Goal: Information Seeking & Learning: Learn about a topic

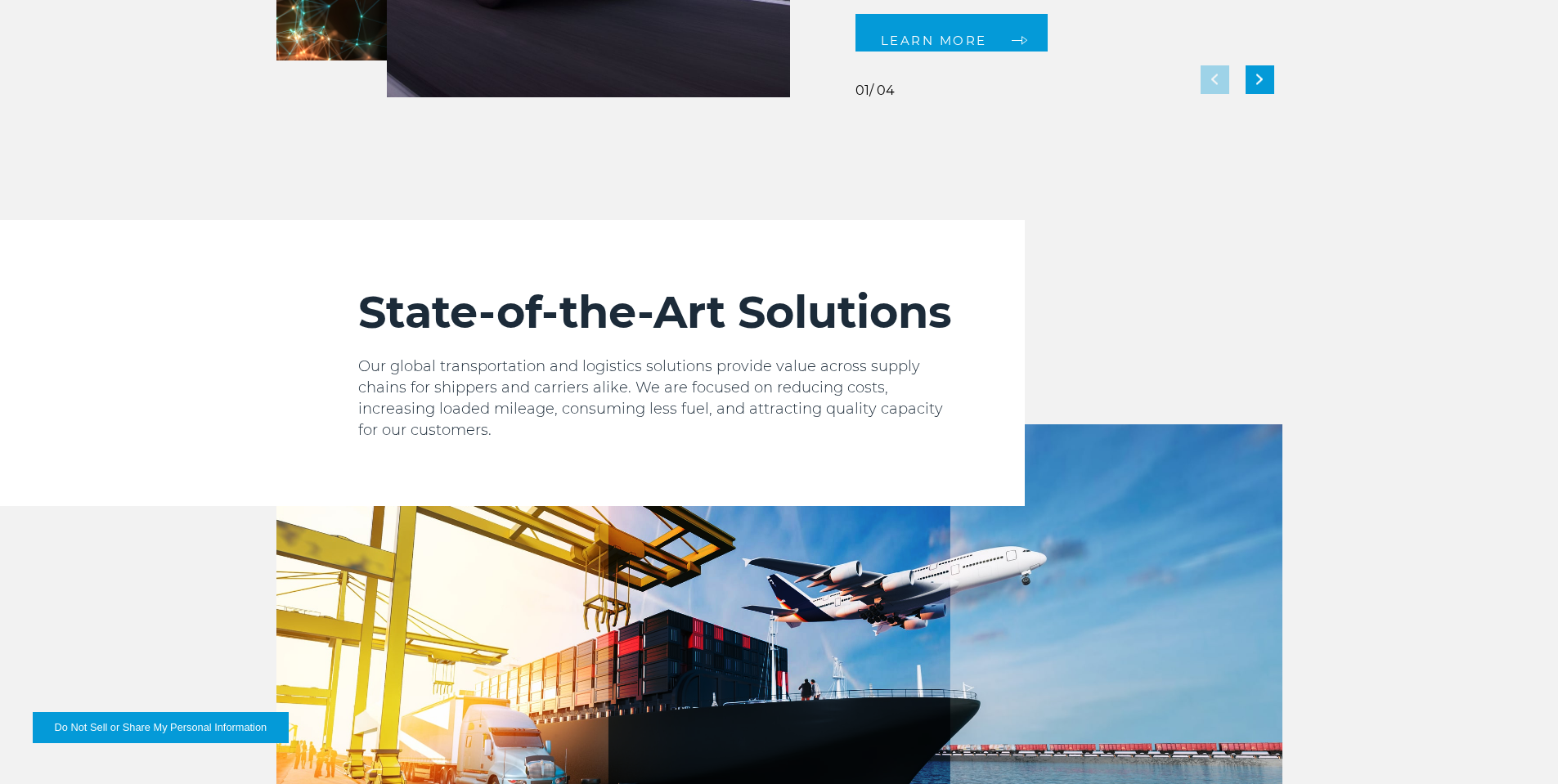
scroll to position [1847, 0]
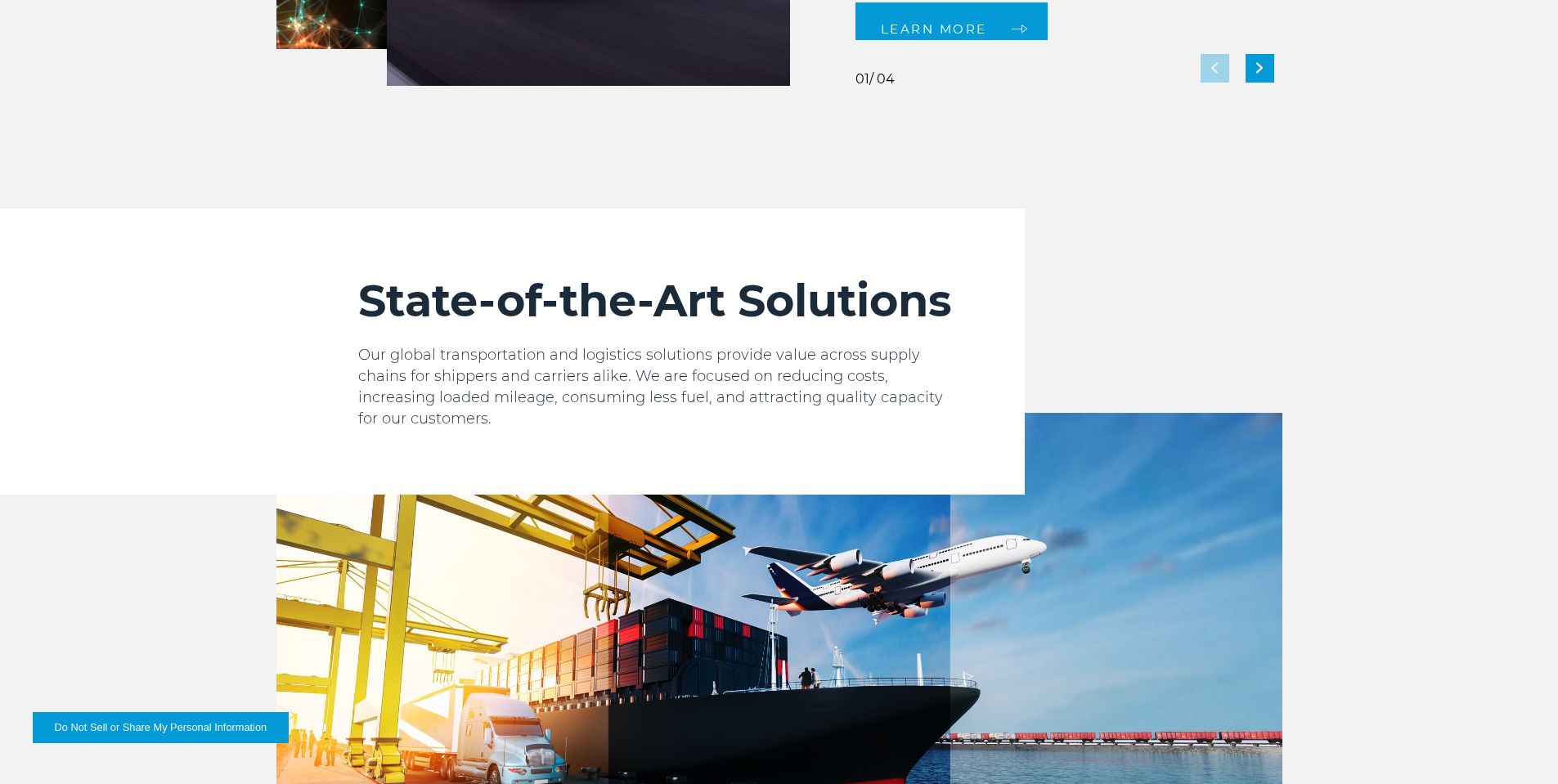
drag, startPoint x: 1251, startPoint y: 70, endPoint x: 1274, endPoint y: 116, distance: 51.4
click at [1251, 70] on div "Next slide" at bounding box center [1260, 68] width 28 height 28
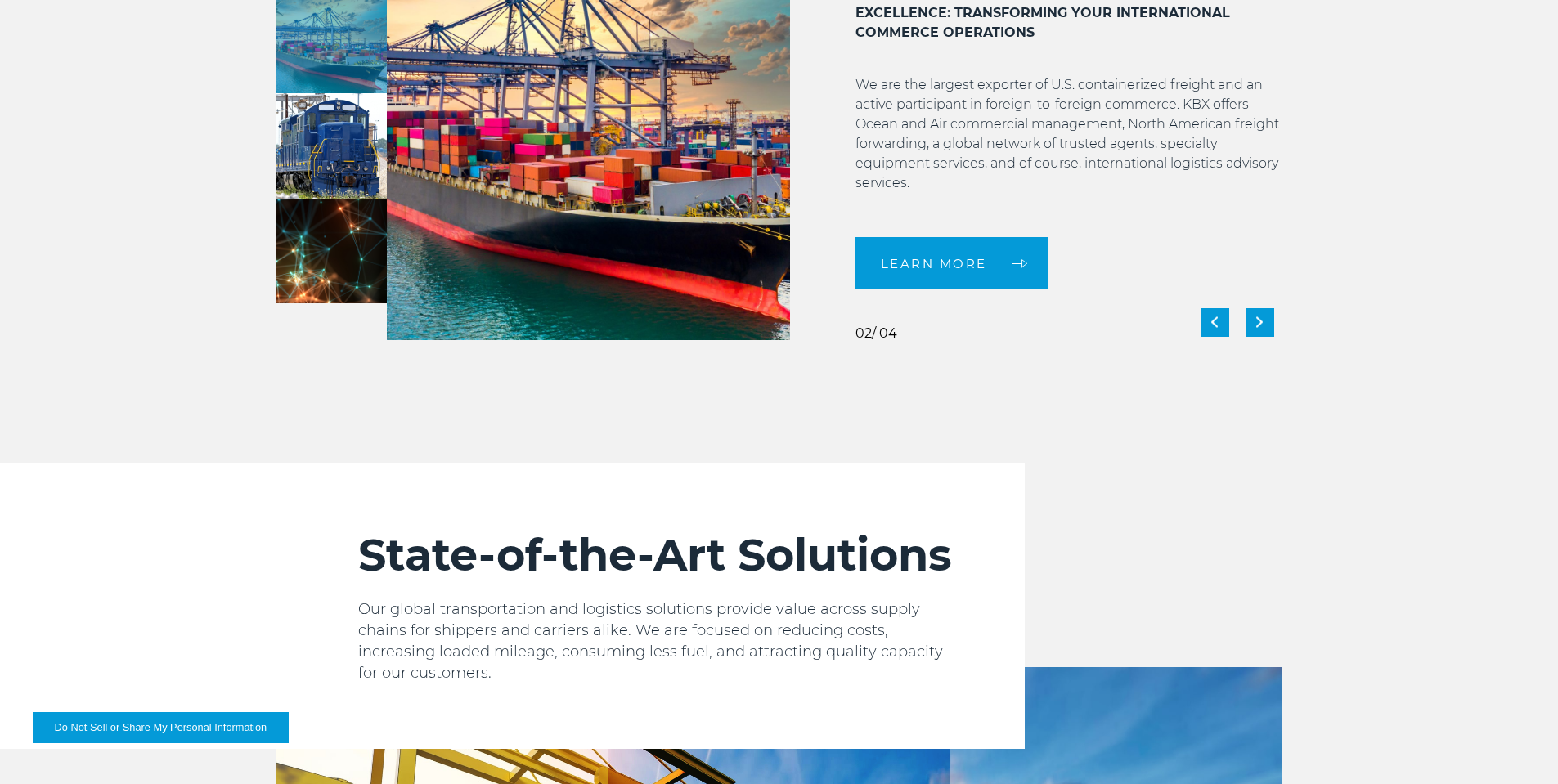
scroll to position [1584, 0]
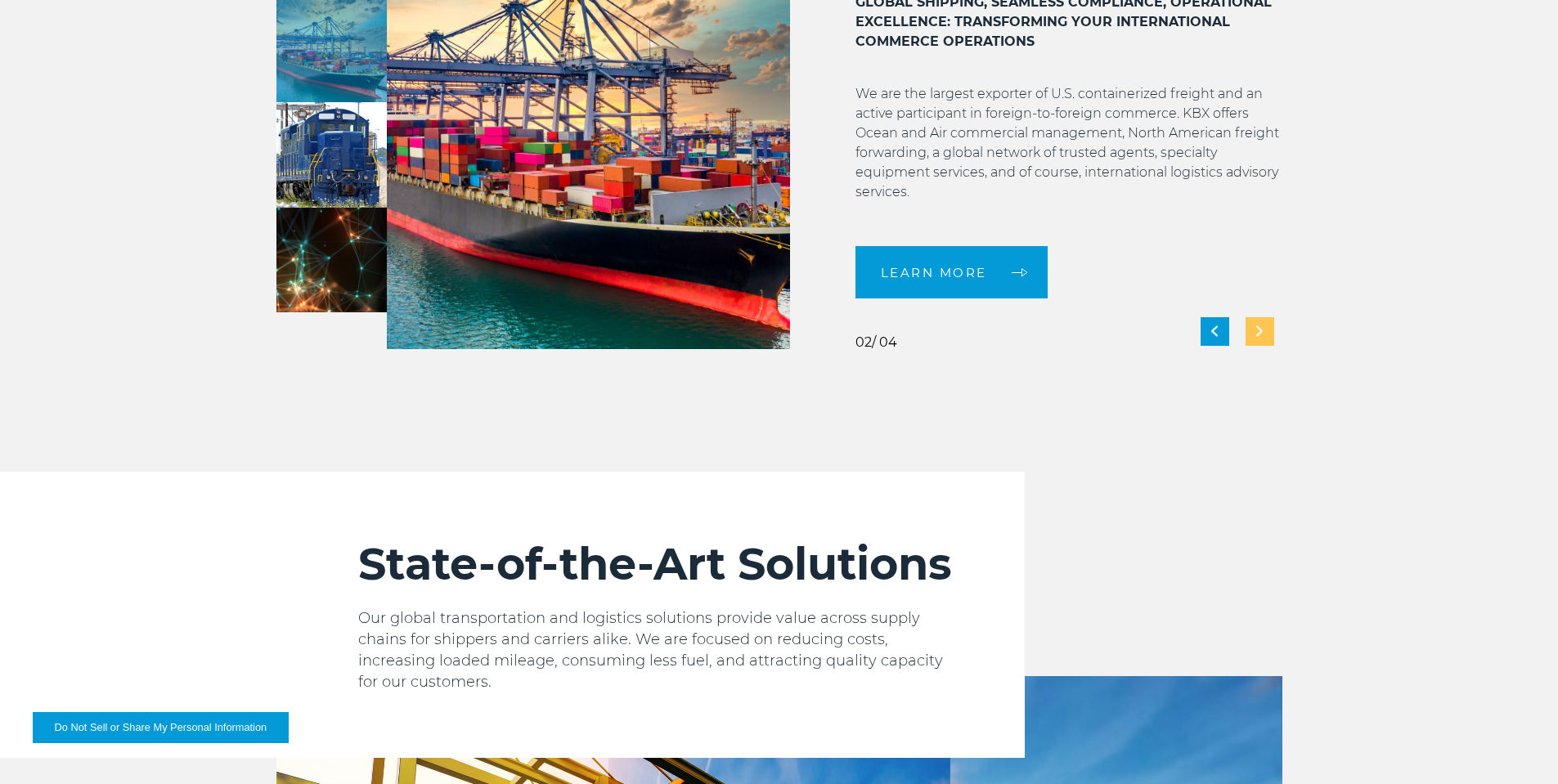
click at [1259, 328] on img "Next slide" at bounding box center [1259, 332] width 6 height 11
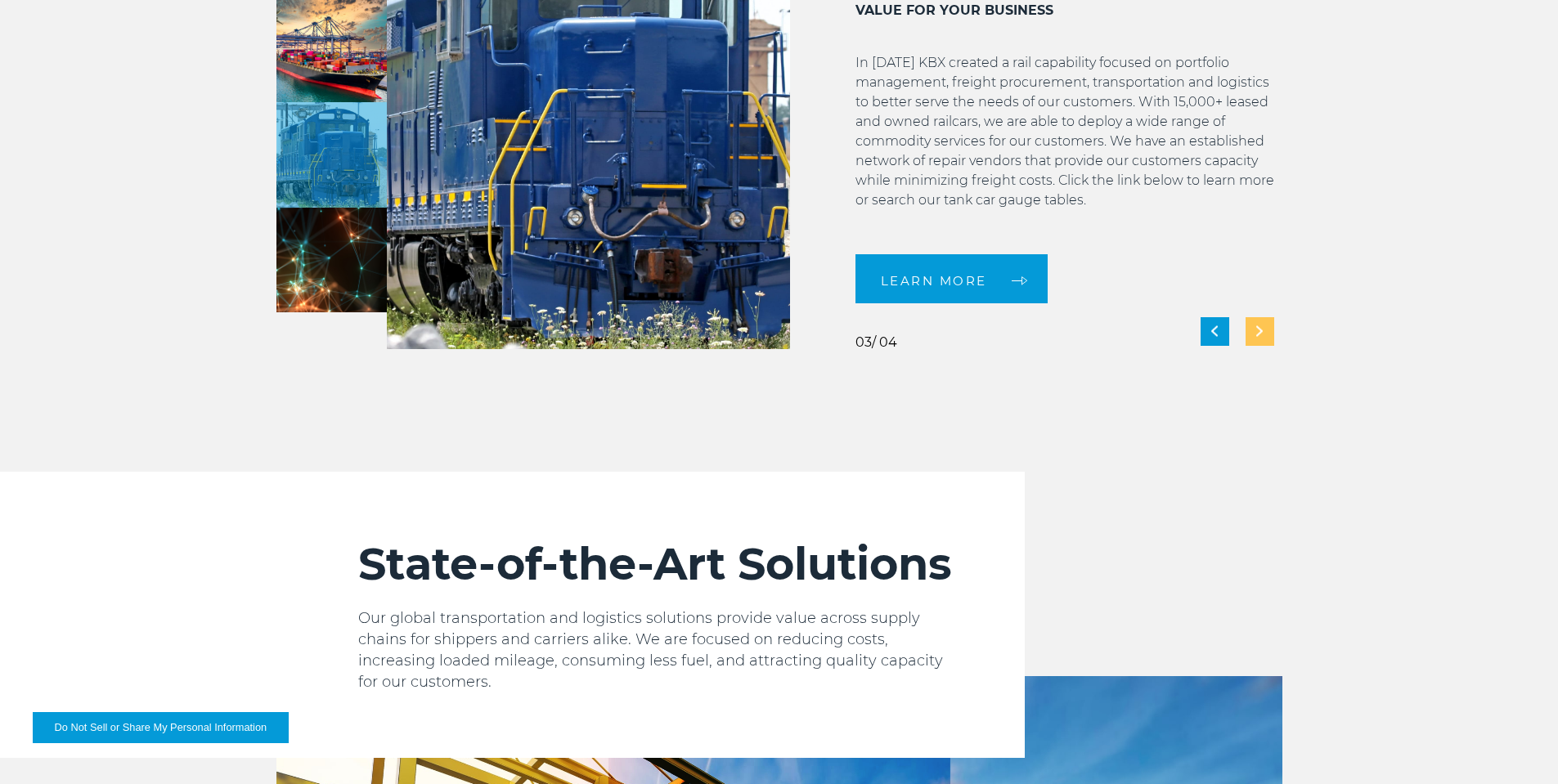
click at [1259, 328] on img "Next slide" at bounding box center [1259, 332] width 6 height 11
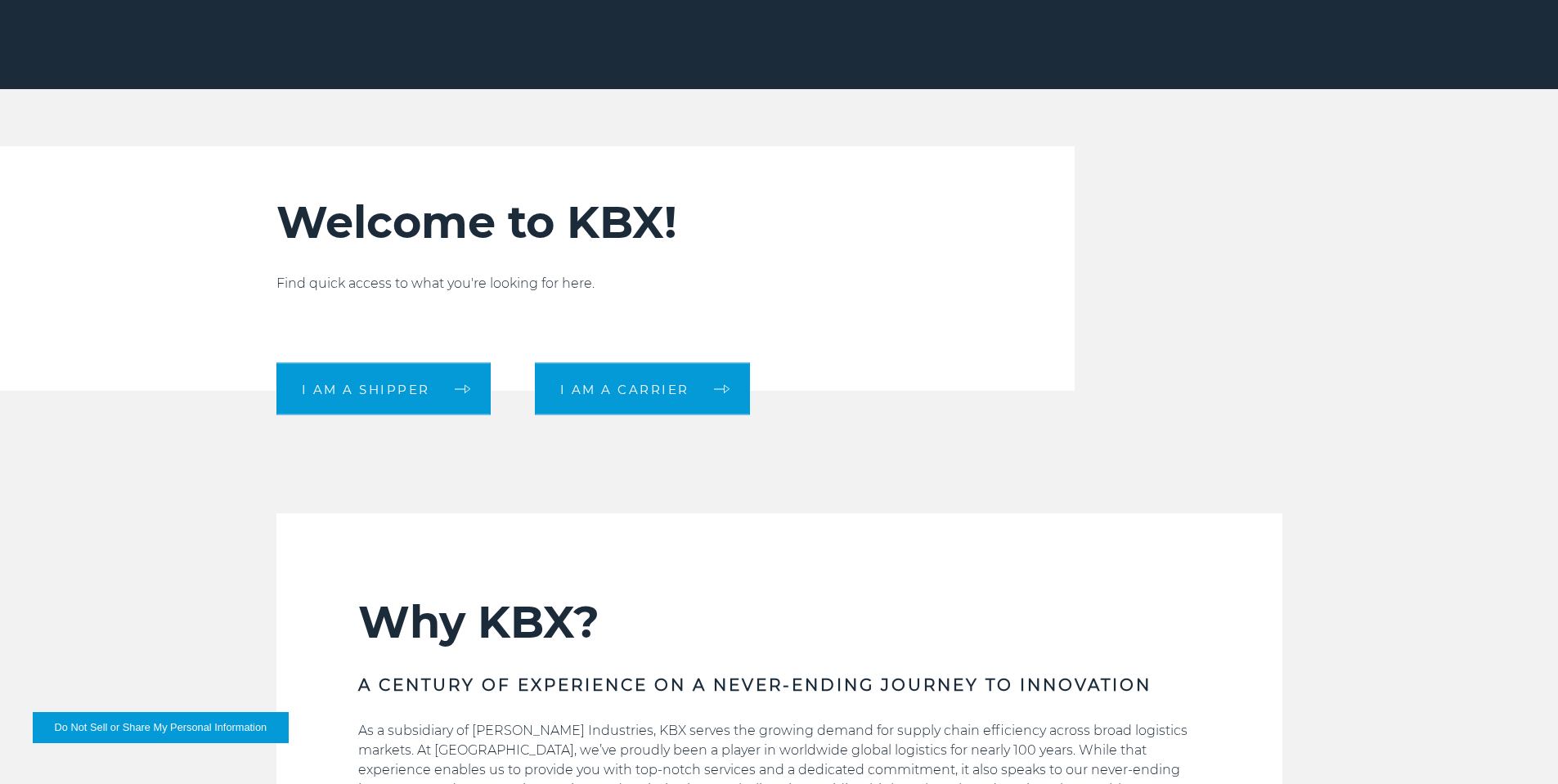
scroll to position [0, 0]
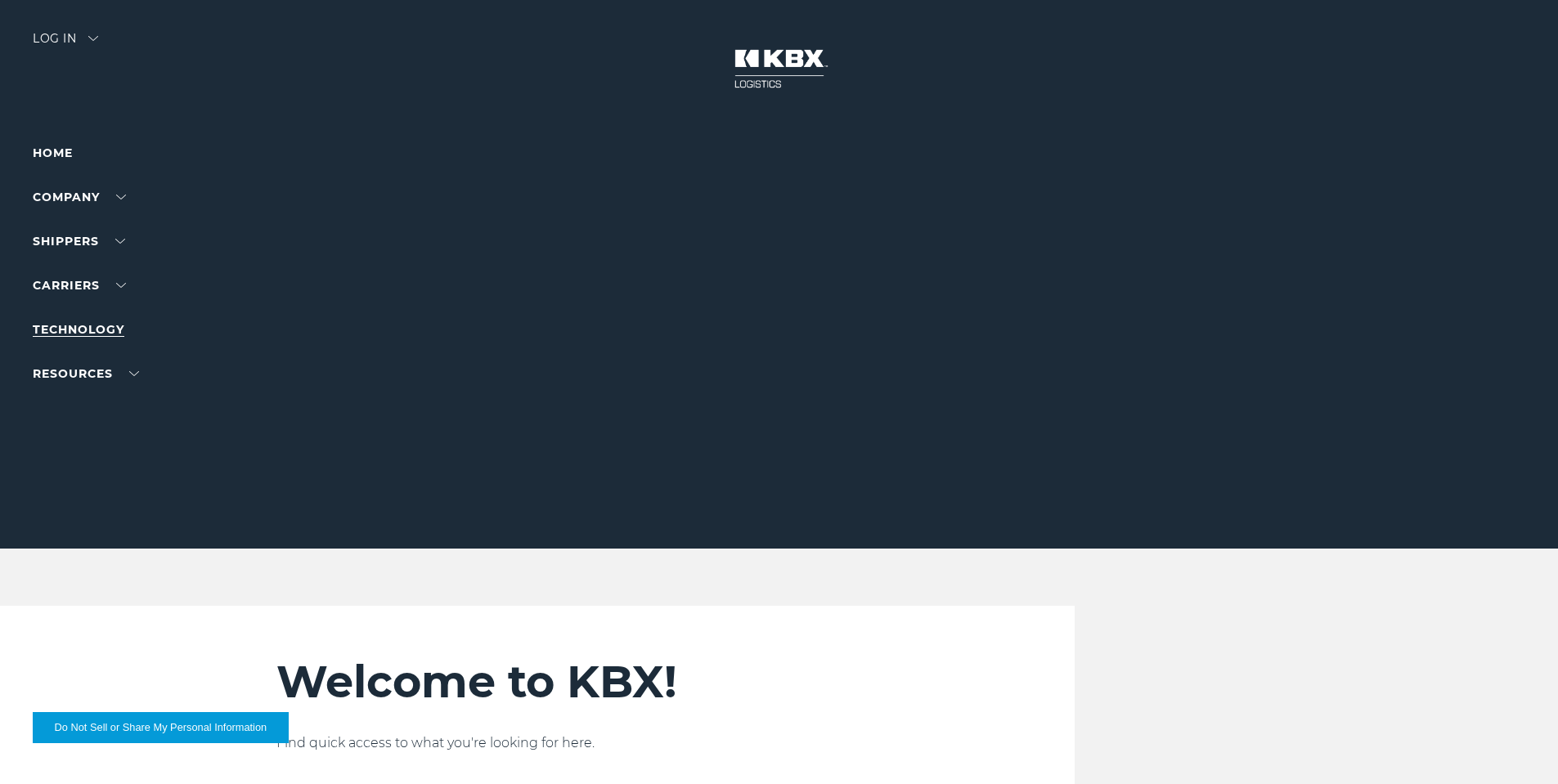
click at [89, 328] on link "Technology" at bounding box center [79, 329] width 91 height 15
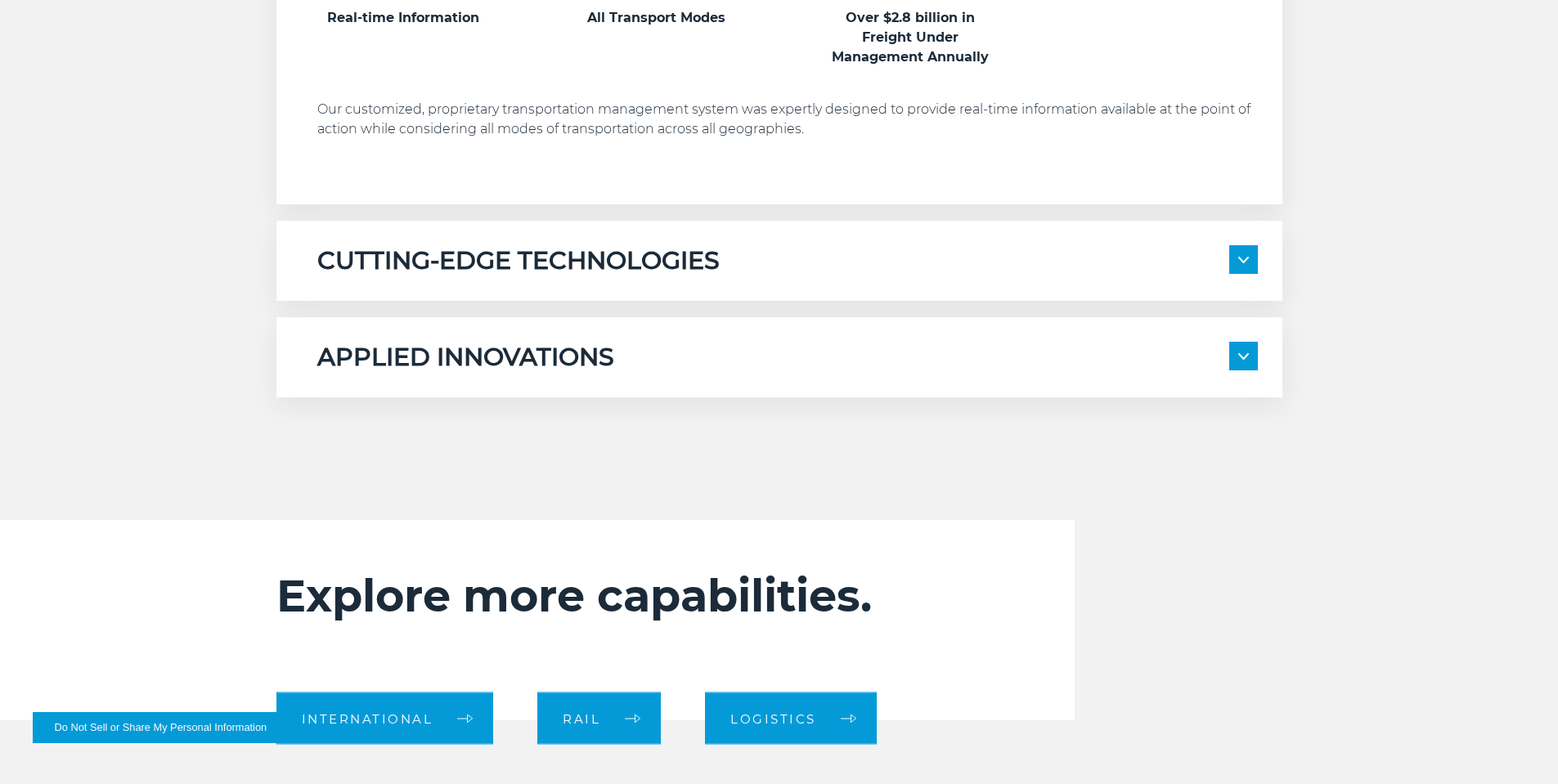
scroll to position [1225, 0]
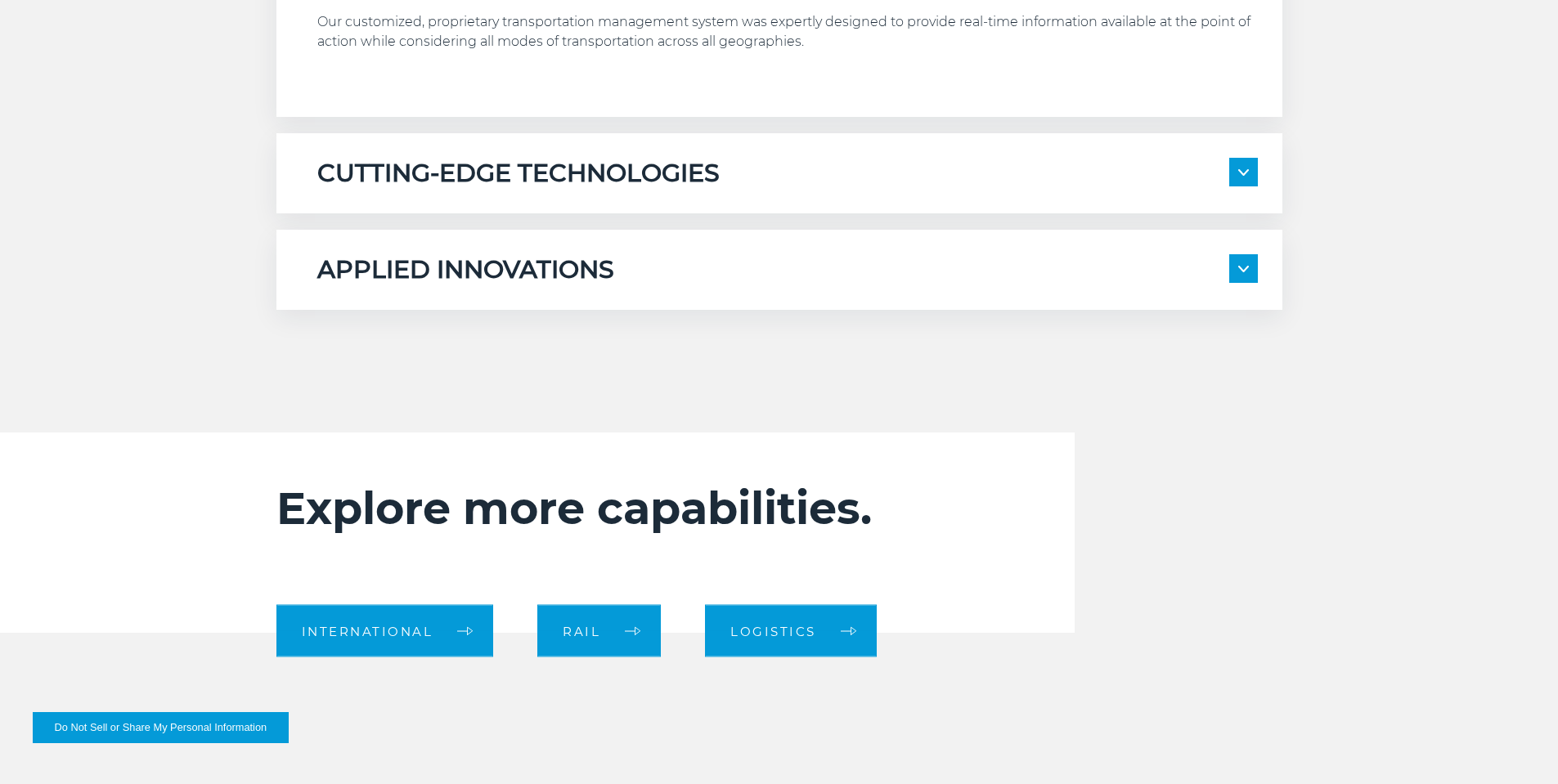
click at [1246, 163] on span at bounding box center [1243, 172] width 28 height 28
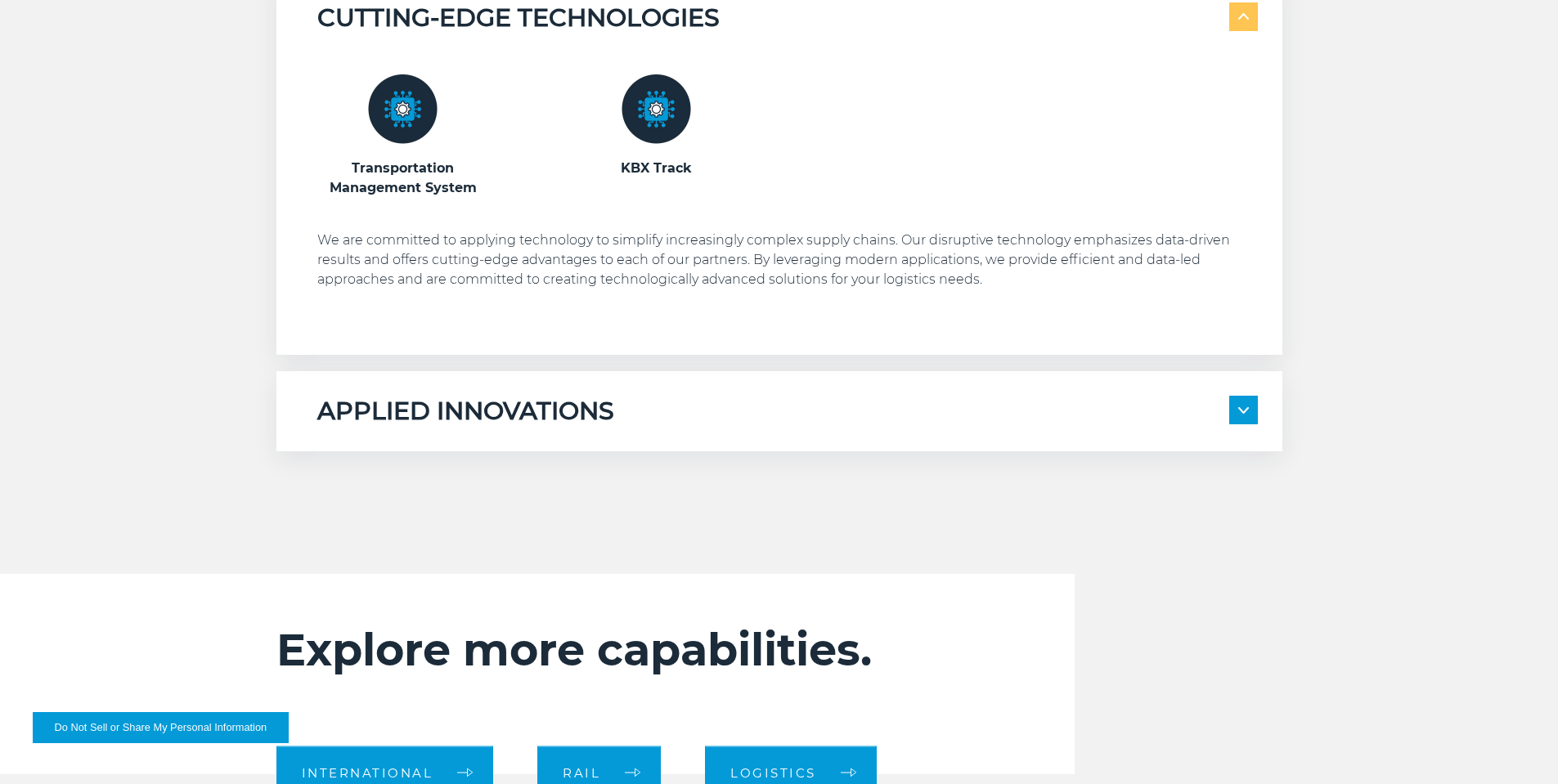
scroll to position [1503, 0]
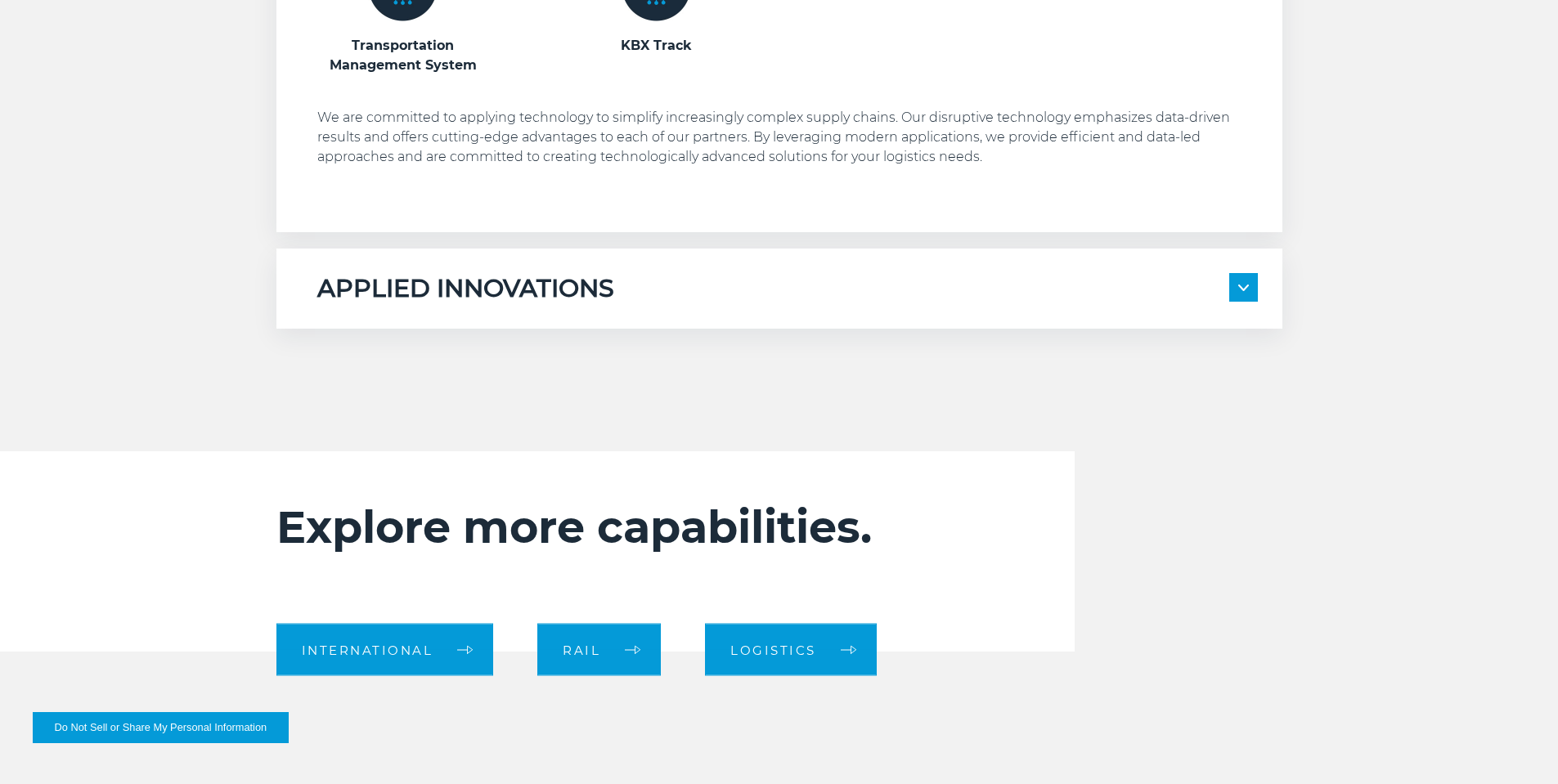
click at [505, 295] on h5 "APPLIED INNOVATIONS" at bounding box center [466, 289] width 297 height 31
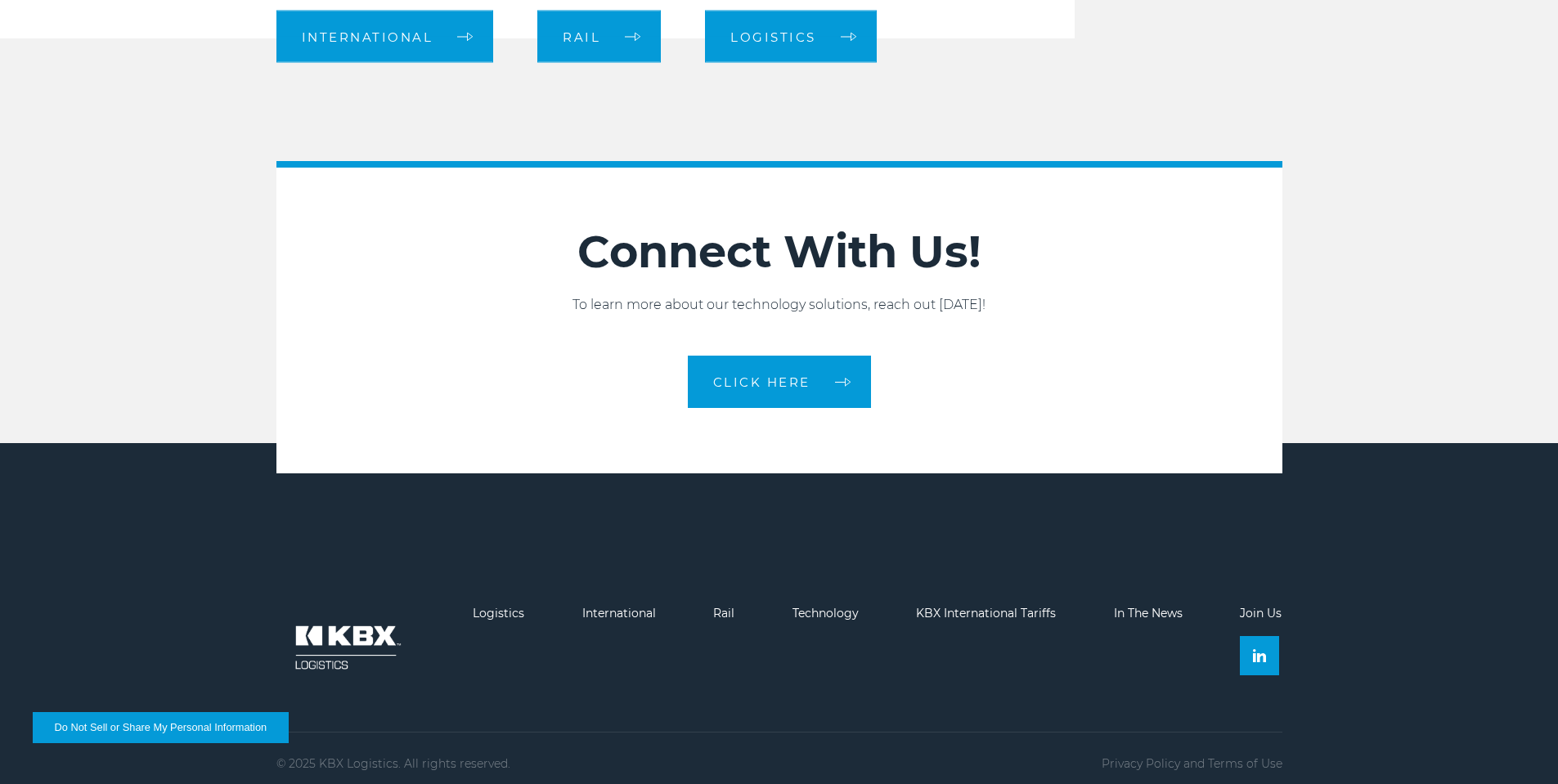
scroll to position [2454, 0]
